Goal: Information Seeking & Learning: Learn about a topic

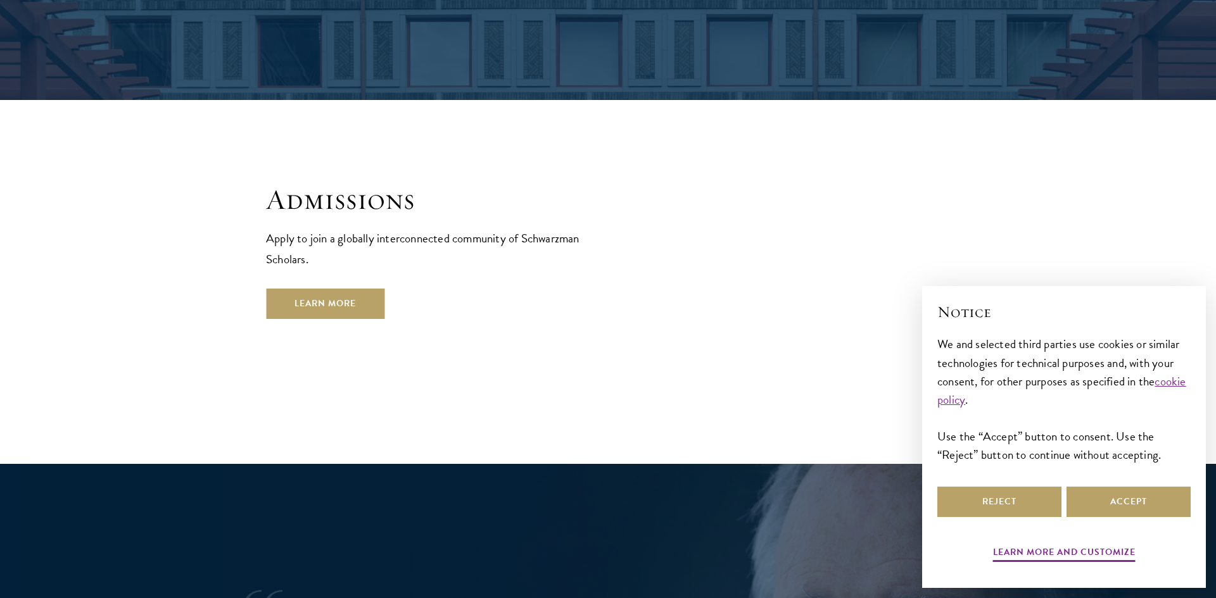
scroll to position [2159, 0]
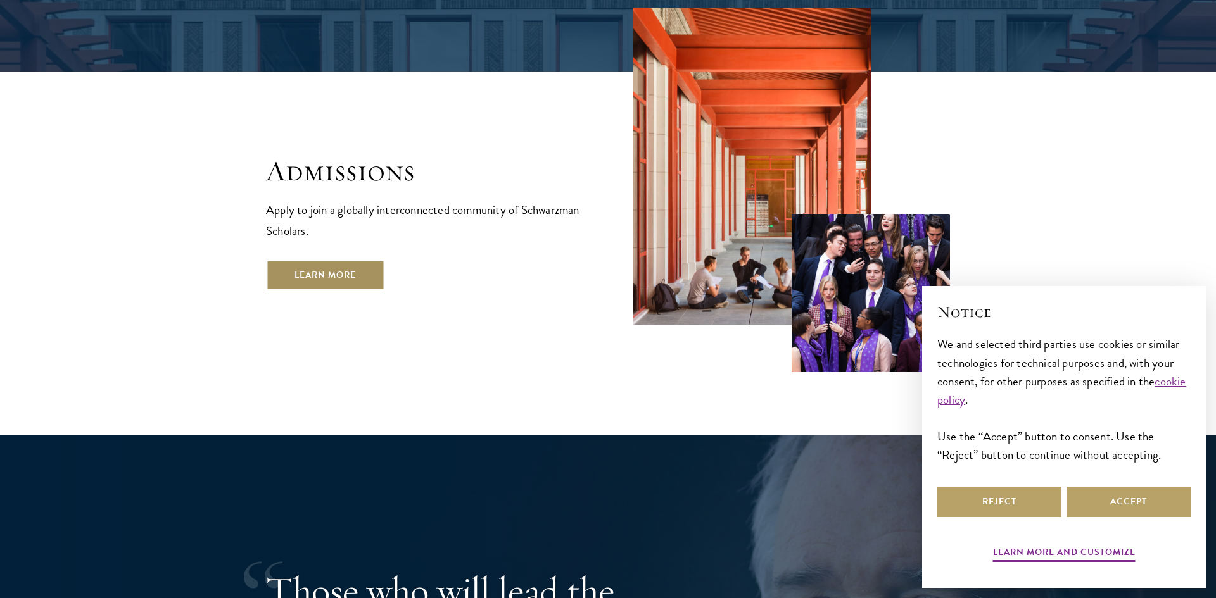
click at [351, 260] on link "Learn More" at bounding box center [325, 275] width 118 height 30
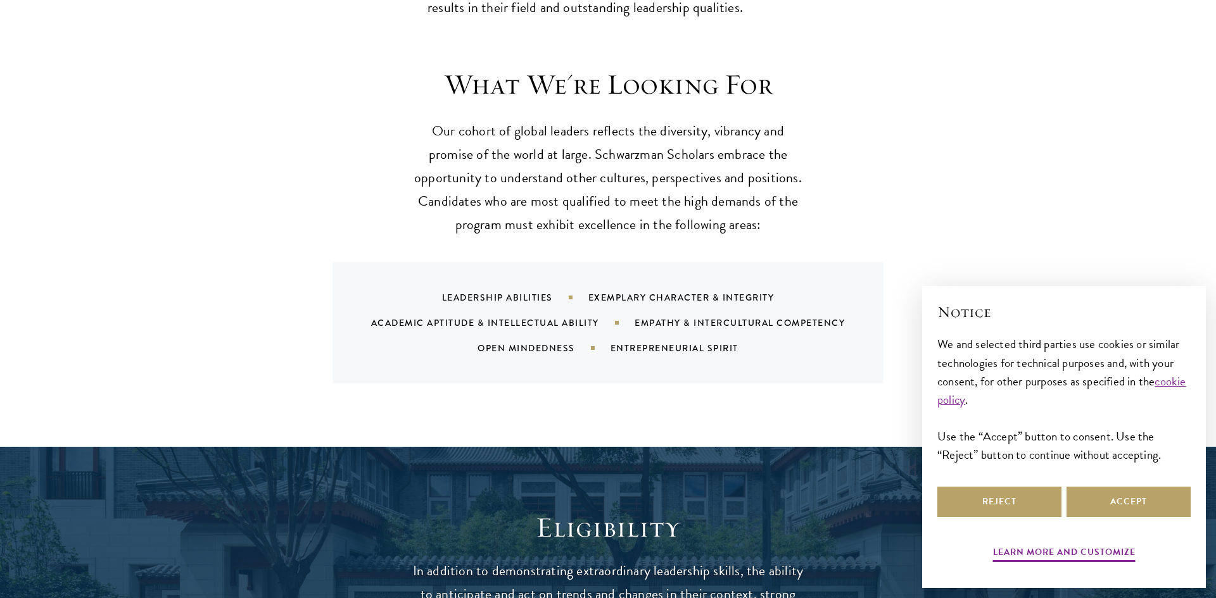
scroll to position [1182, 0]
click at [650, 341] on div "Leadership Abilities Exemplary Character & Integrity Academic Aptitude & Intell…" at bounding box center [607, 323] width 551 height 122
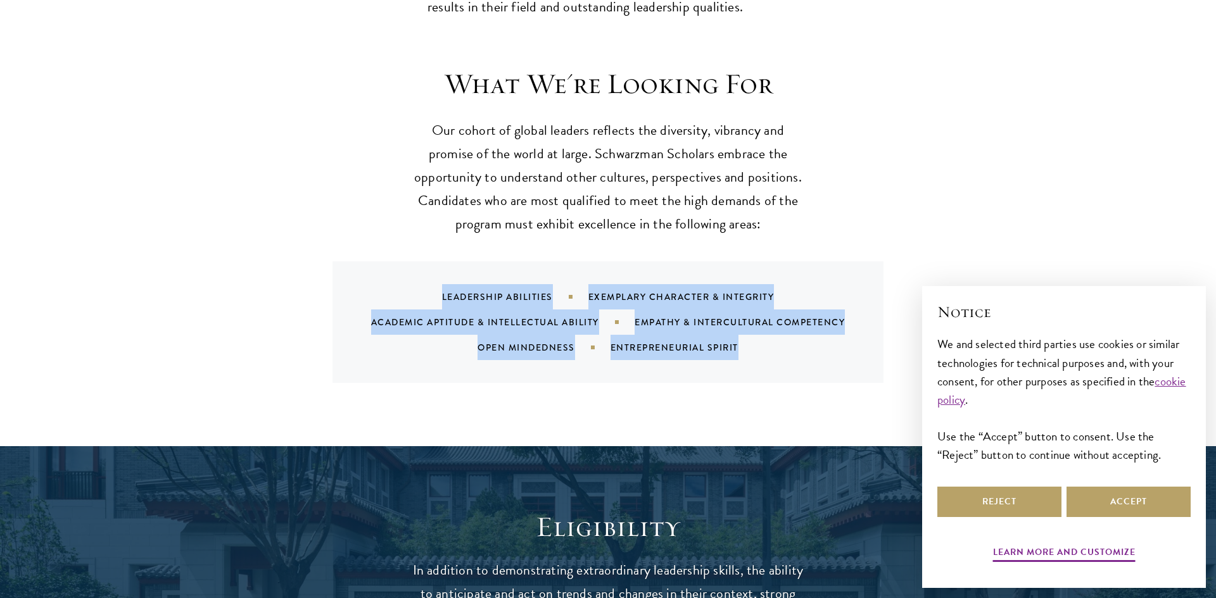
click at [650, 340] on div "Leadership Abilities Exemplary Character & Integrity Academic Aptitude & Intell…" at bounding box center [607, 323] width 551 height 122
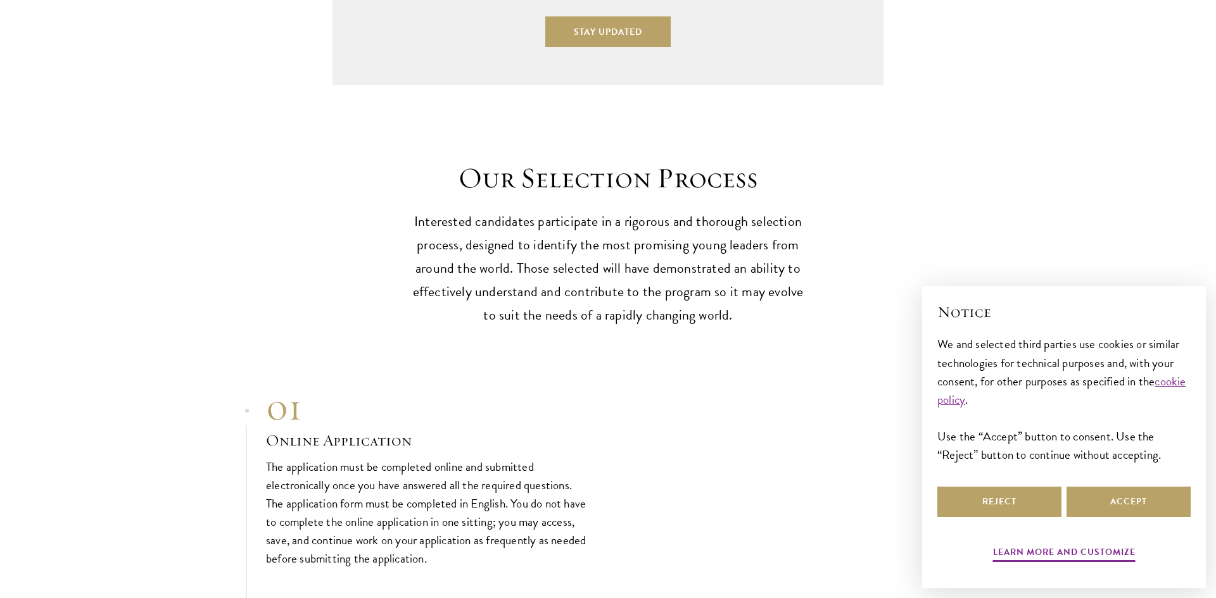
scroll to position [3428, 0]
